Goal: Information Seeking & Learning: Learn about a topic

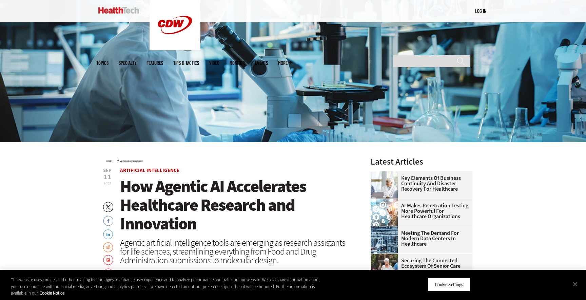
scroll to position [123, 0]
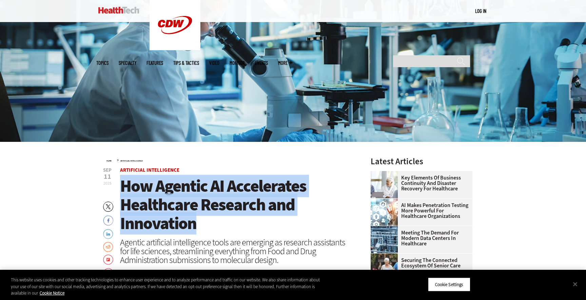
drag, startPoint x: 205, startPoint y: 229, endPoint x: 122, endPoint y: 190, distance: 91.9
click at [122, 190] on h1 "How Agentic AI Accelerates Healthcare Research and Innovation" at bounding box center [236, 205] width 233 height 56
copy span "How Agentic AI Accelerates Healthcare Research and Innovation"
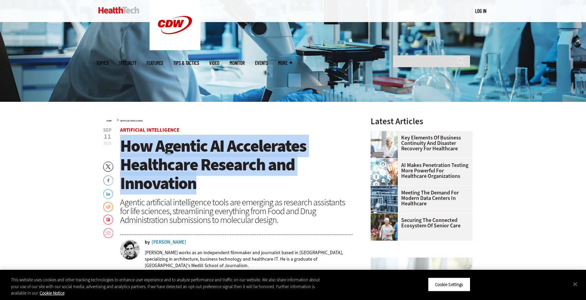
scroll to position [178, 0]
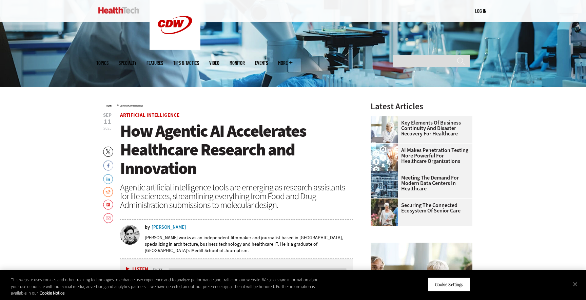
click at [213, 219] on div "by Nathan Eddy Nathan Eddy works as an independent filmmaker and journalist bas…" at bounding box center [236, 238] width 233 height 39
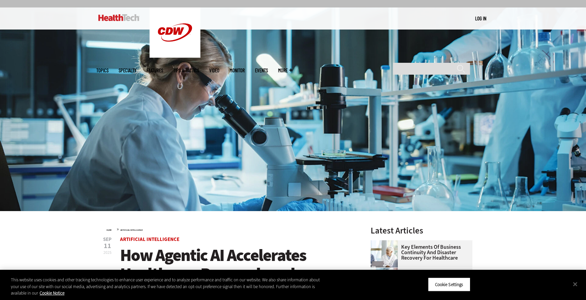
scroll to position [55, 0]
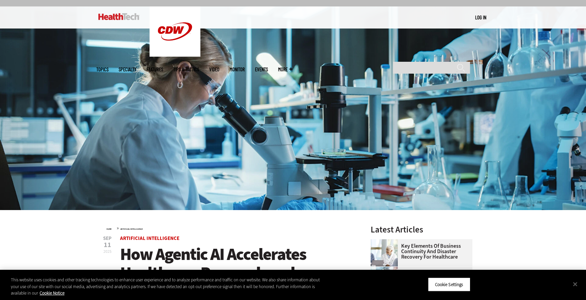
click at [307, 148] on img at bounding box center [293, 107] width 586 height 203
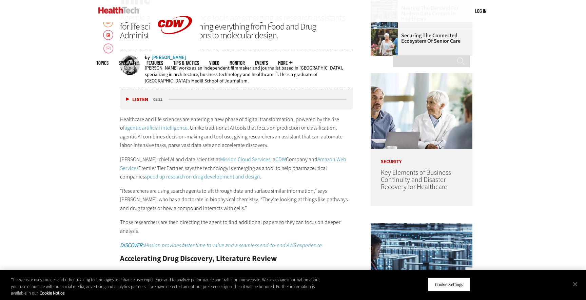
scroll to position [346, 0]
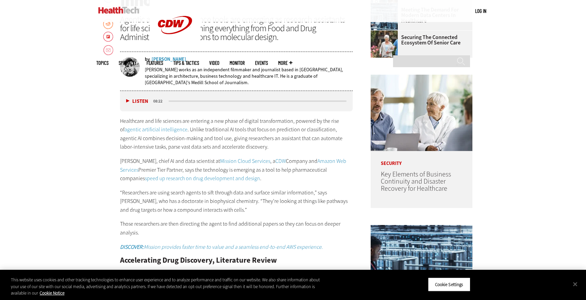
click at [222, 130] on p "Healthcare and life sciences are entering a new phase of digital transformation…" at bounding box center [236, 134] width 233 height 35
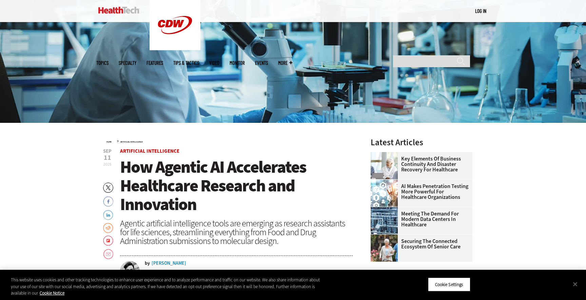
scroll to position [142, 0]
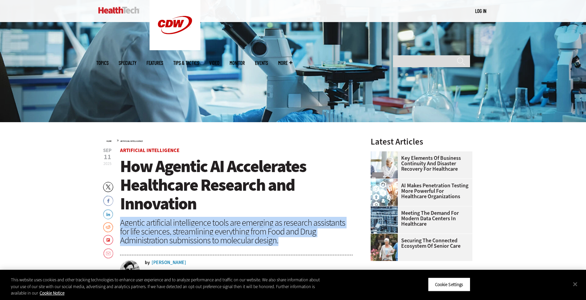
drag, startPoint x: 284, startPoint y: 241, endPoint x: 116, endPoint y: 218, distance: 169.8
copy div "Agentic artificial intelligence tools are emerging as research assistants for l…"
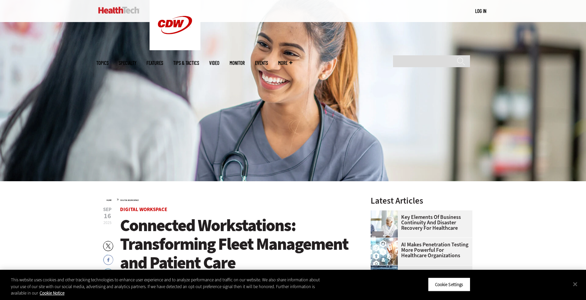
scroll to position [87, 0]
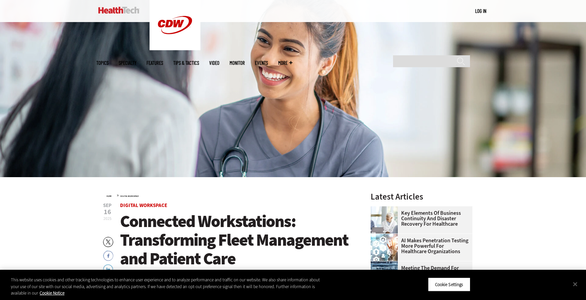
click at [229, 239] on span "Connected Workstations: Transforming Fleet Management and Patient Care" at bounding box center [234, 240] width 228 height 60
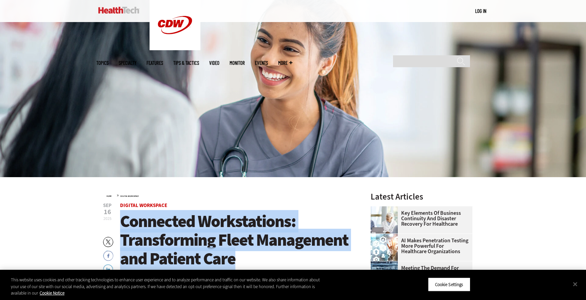
drag, startPoint x: 250, startPoint y: 256, endPoint x: 120, endPoint y: 220, distance: 134.4
click at [120, 220] on h1 "Connected Workstations: Transforming Fleet Management and Patient Care" at bounding box center [236, 240] width 233 height 56
copy span "Connected Workstations: Transforming Fleet Management and Patient Care"
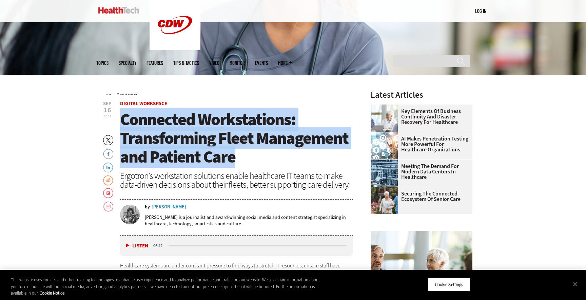
scroll to position [191, 0]
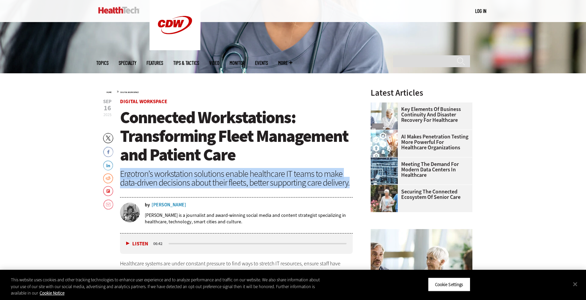
drag, startPoint x: 349, startPoint y: 183, endPoint x: 119, endPoint y: 173, distance: 230.5
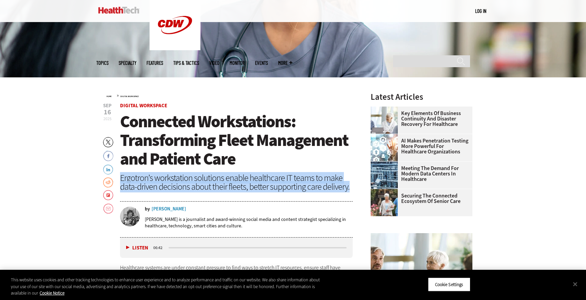
copy div "Ergotron’s workstation solutions enable healthcare IT teams to make data-driven…"
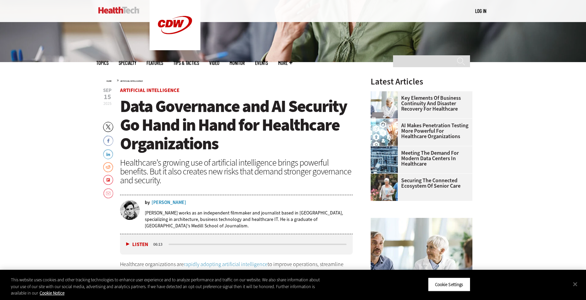
scroll to position [204, 0]
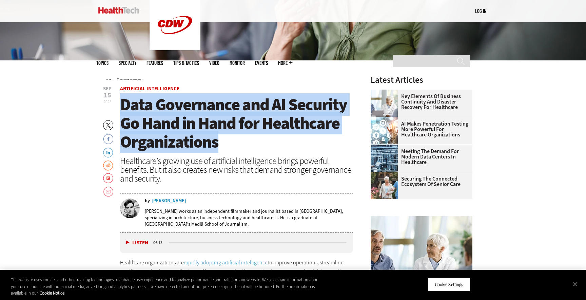
drag, startPoint x: 230, startPoint y: 143, endPoint x: 123, endPoint y: 107, distance: 113.1
click at [123, 107] on h1 "Data Governance and AI Security Go Hand in Hand for Healthcare Organizations" at bounding box center [236, 123] width 233 height 56
copy span "Data Governance and AI Security Go Hand in Hand for Healthcare Organizations"
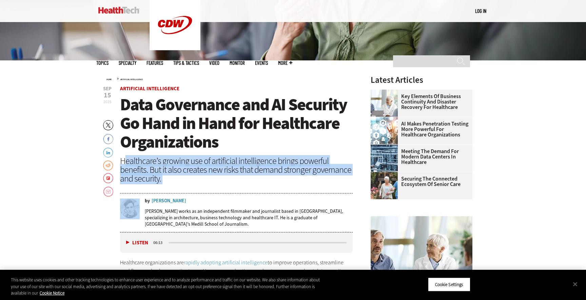
drag, startPoint x: 171, startPoint y: 182, endPoint x: 126, endPoint y: 158, distance: 50.7
click at [126, 158] on header "Sep 15 2025 Twitter Facebook LinkedIn Reddit Flipboard Email Artificial Intelli…" at bounding box center [236, 159] width 233 height 146
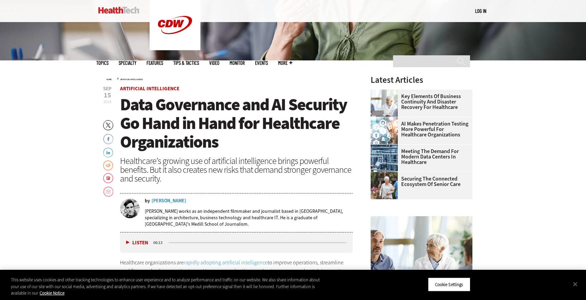
drag, startPoint x: 126, startPoint y: 158, endPoint x: 122, endPoint y: 160, distance: 5.2
click at [126, 158] on div "Healthcare’s growing use of artificial intelligence brings powerful benefits. B…" at bounding box center [236, 169] width 233 height 26
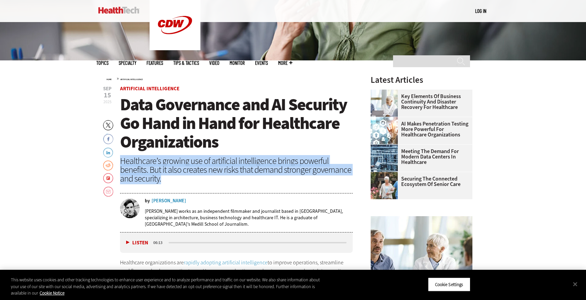
drag, startPoint x: 122, startPoint y: 160, endPoint x: 163, endPoint y: 178, distance: 45.6
click at [163, 178] on div "Healthcare’s growing use of artificial intelligence brings powerful benefits. B…" at bounding box center [236, 169] width 233 height 26
copy div "Healthcare’s growing use of artificial intelligence brings powerful benefits. B…"
